Goal: Task Accomplishment & Management: Manage account settings

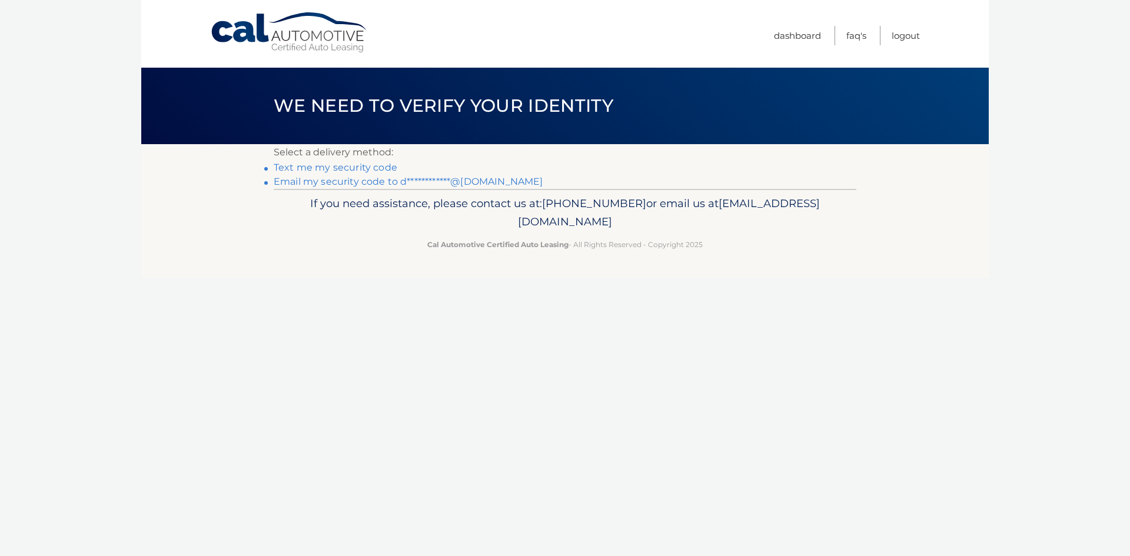
click at [385, 185] on link "**********" at bounding box center [408, 181] width 269 height 11
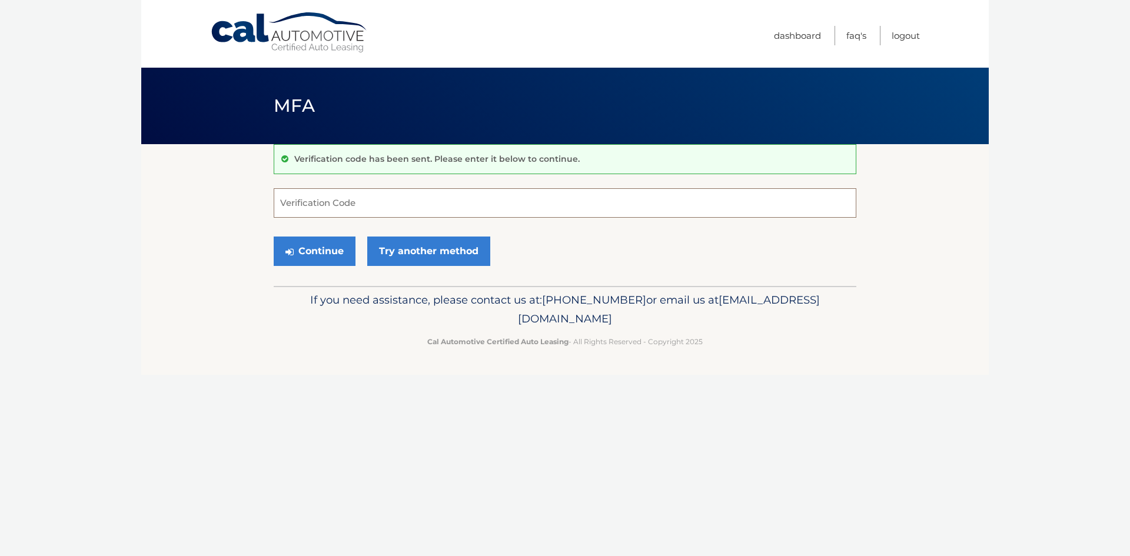
click at [320, 202] on input "Verification Code" at bounding box center [565, 202] width 583 height 29
type input "658579"
click at [274, 237] on button "Continue" at bounding box center [315, 251] width 82 height 29
